Goal: Task Accomplishment & Management: Manage account settings

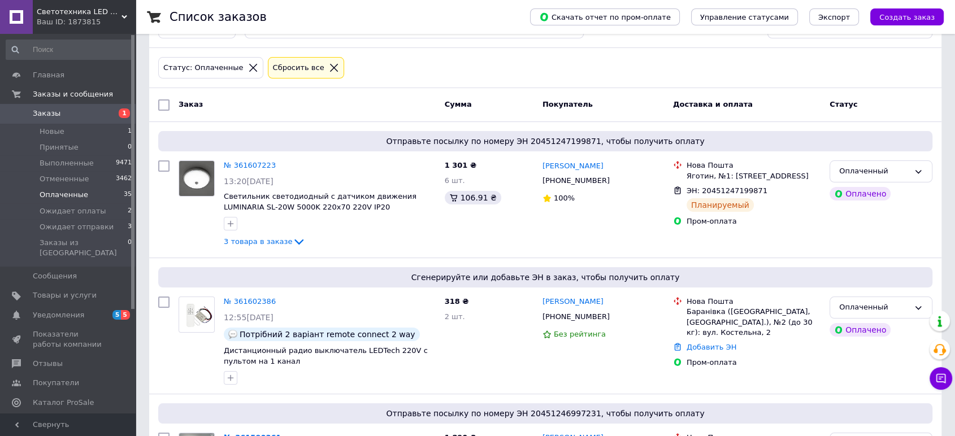
scroll to position [125, 0]
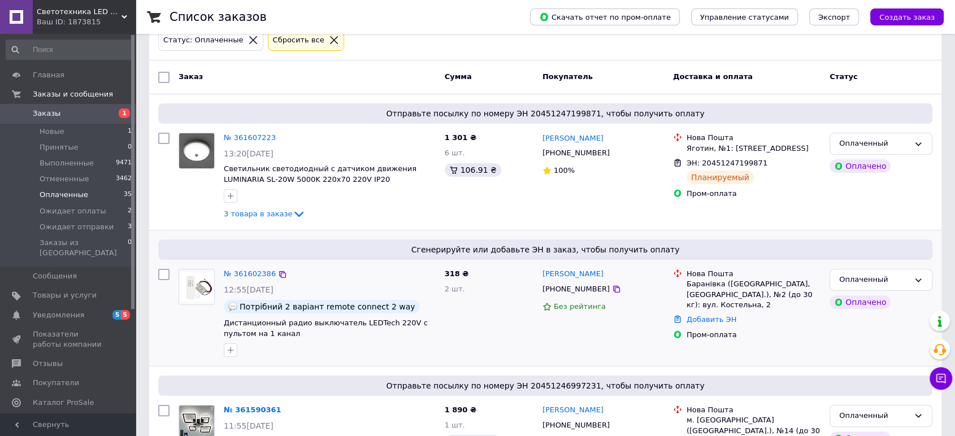
click at [716, 325] on div "Добавить ЭН" at bounding box center [753, 320] width 138 height 15
click at [714, 320] on link "Добавить ЭН" at bounding box center [712, 319] width 50 height 8
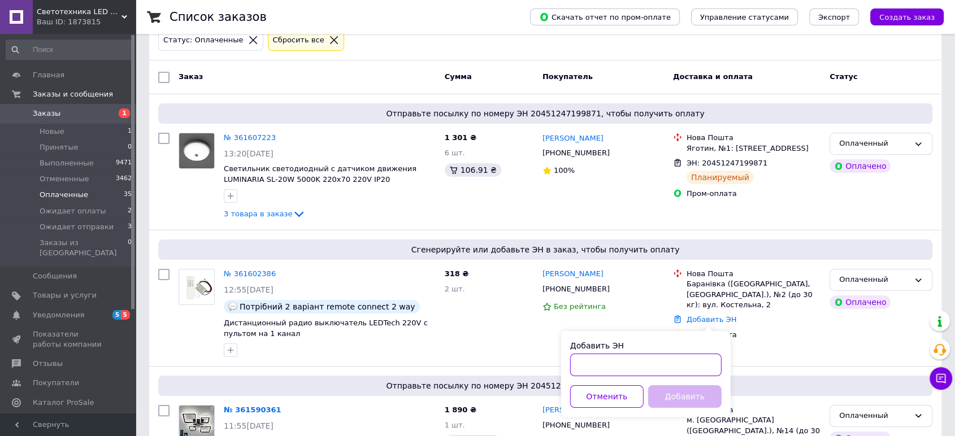
click at [677, 367] on input "Добавить ЭН" at bounding box center [645, 365] width 151 height 23
type input "20451247353345"
click at [684, 393] on button "Добавить" at bounding box center [684, 396] width 73 height 23
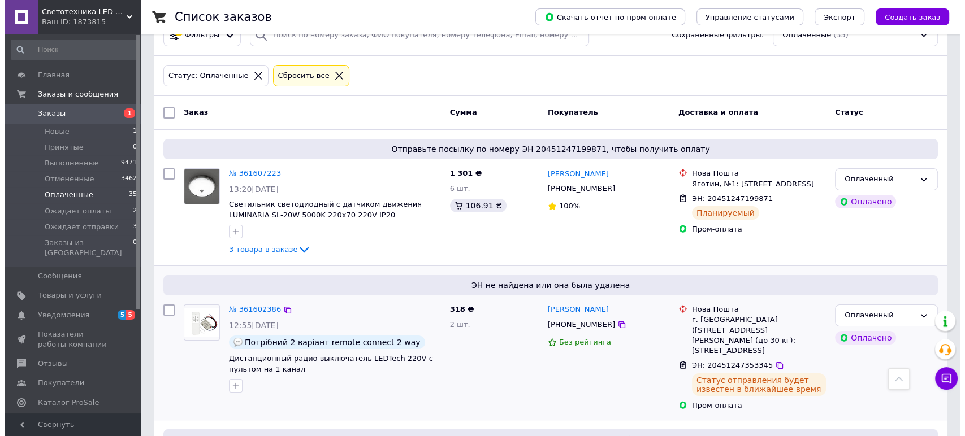
scroll to position [0, 0]
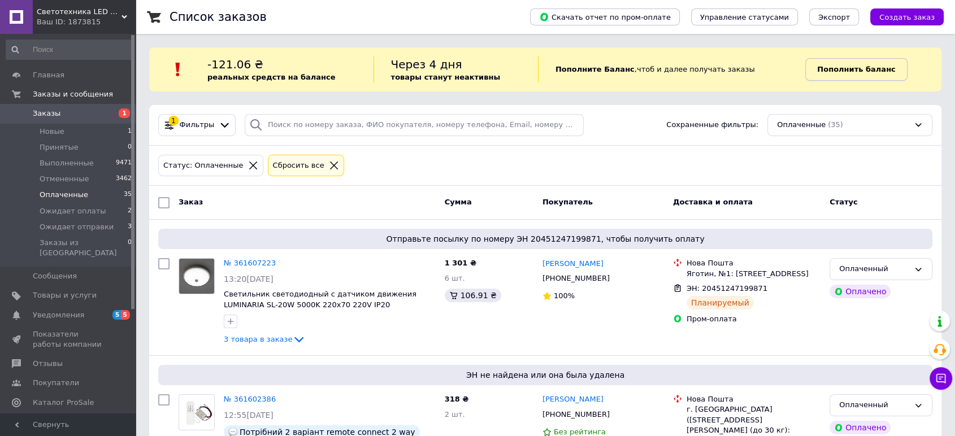
click at [834, 65] on b "Пополнить баланс" at bounding box center [856, 69] width 78 height 8
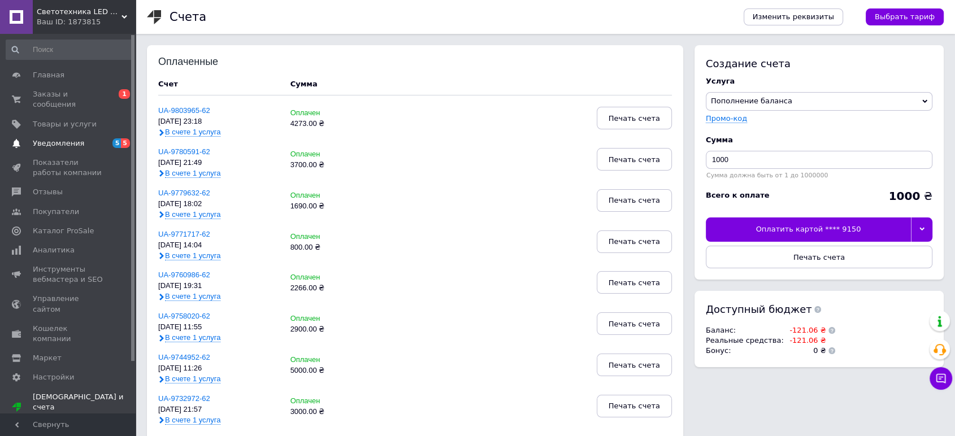
click at [111, 138] on span "5 5" at bounding box center [120, 143] width 31 height 10
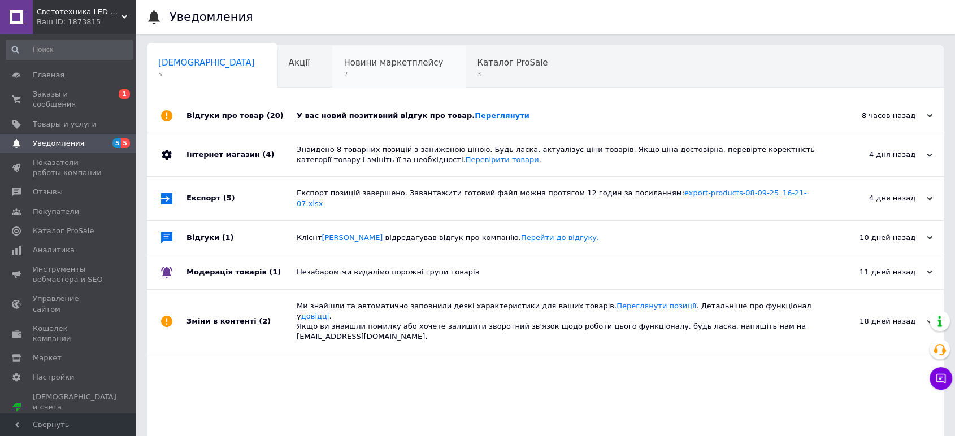
click at [332, 68] on div "Новини маркетплейсу 2" at bounding box center [398, 67] width 133 height 43
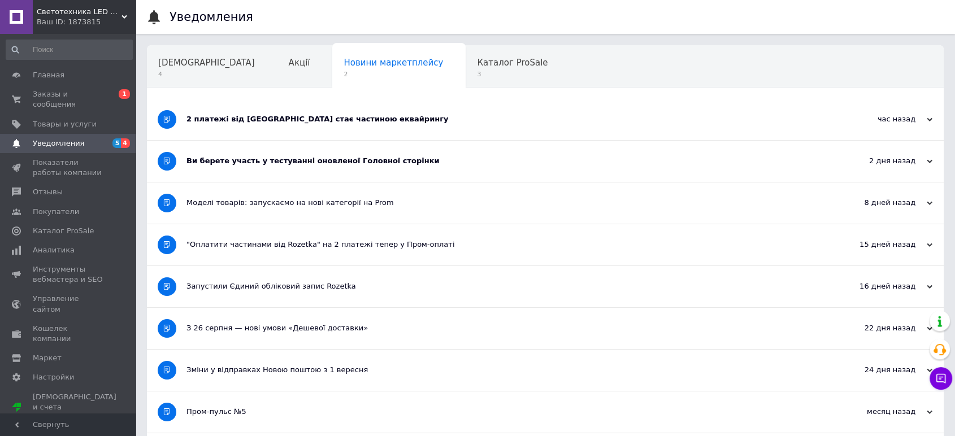
click at [296, 162] on div "Ви берете участь у тестуванні оновленої Головної сторінки" at bounding box center [503, 161] width 633 height 10
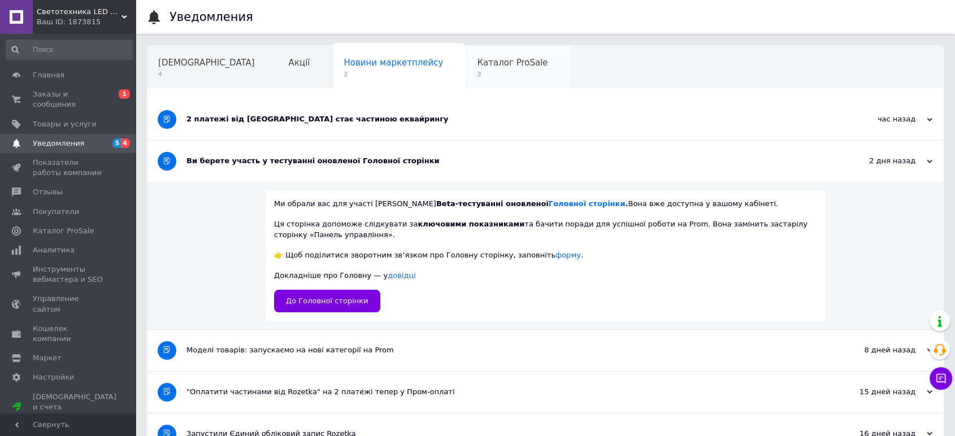
click at [466, 69] on div "Каталог ProSale 3" at bounding box center [518, 67] width 105 height 43
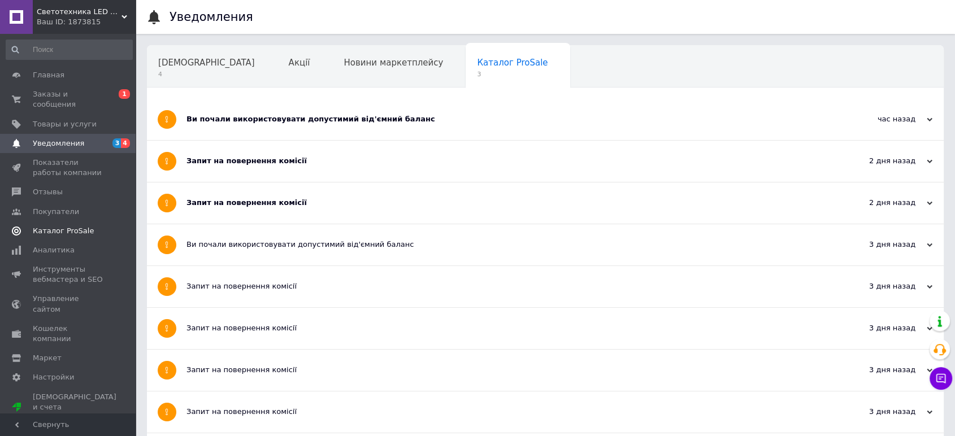
click at [87, 226] on span "Каталог ProSale" at bounding box center [69, 231] width 72 height 10
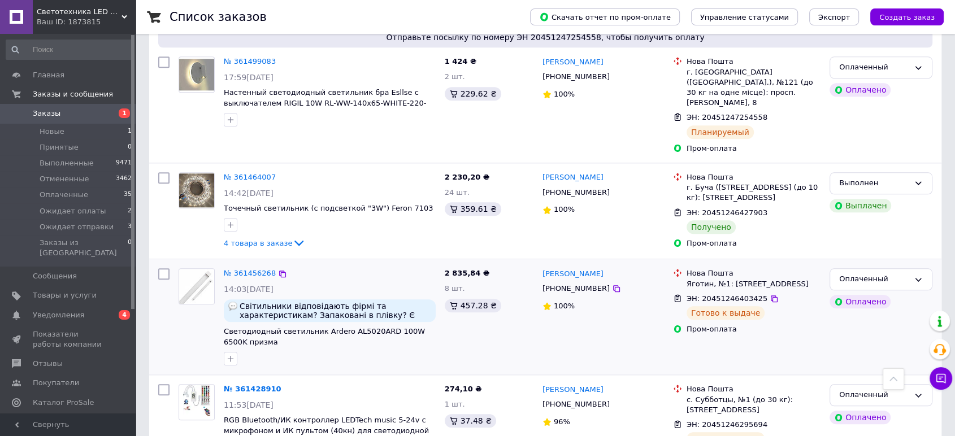
scroll to position [942, 0]
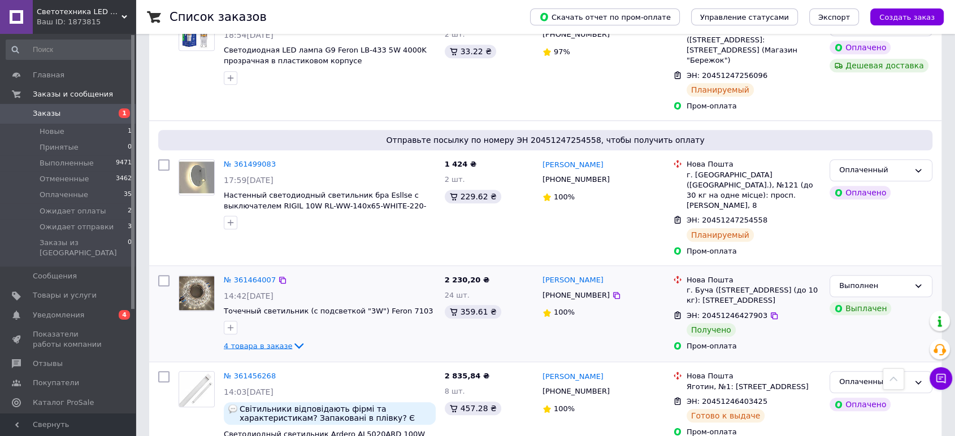
click at [294, 344] on icon at bounding box center [298, 347] width 9 height 6
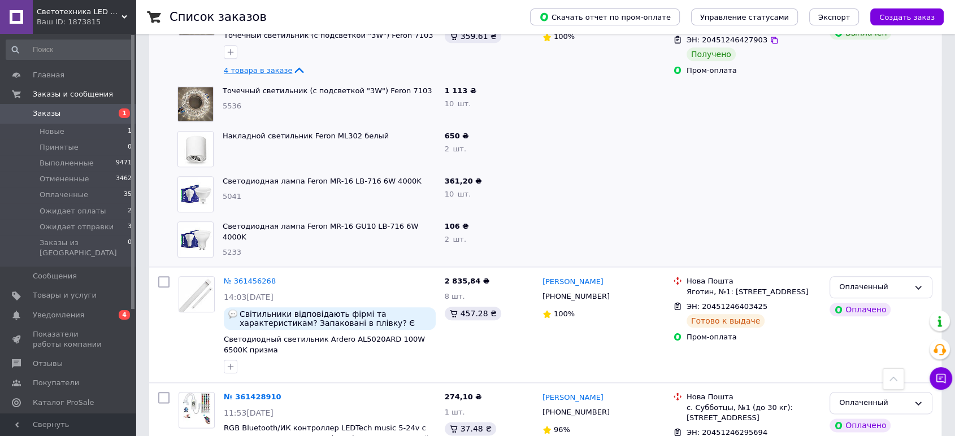
scroll to position [1067, 0]
